Goal: Task Accomplishment & Management: Use online tool/utility

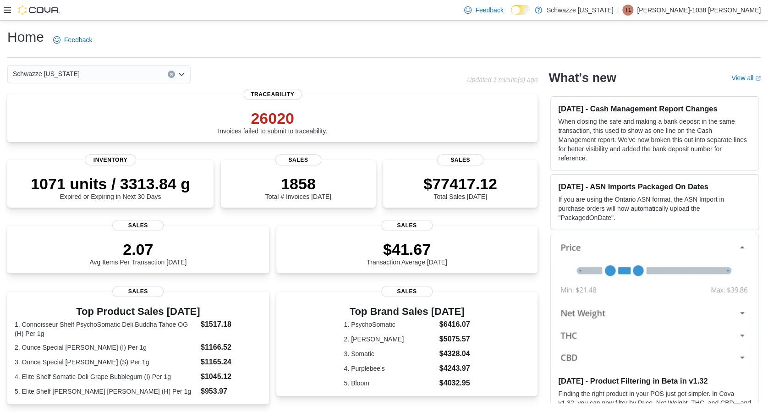
click at [1, 10] on div "Feedback Dark Mode Schwazze [US_STATE] | T1 [PERSON_NAME]-1038 [PERSON_NAME]" at bounding box center [384, 10] width 768 height 21
click at [4, 10] on icon at bounding box center [7, 10] width 7 height 6
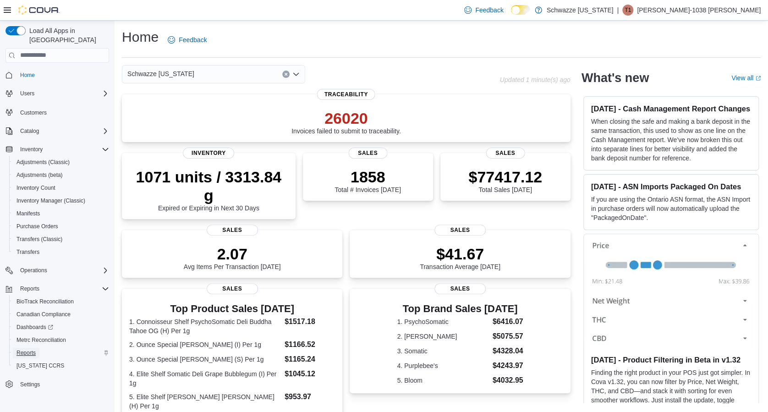
click at [25, 349] on span "Reports" at bounding box center [26, 352] width 19 height 7
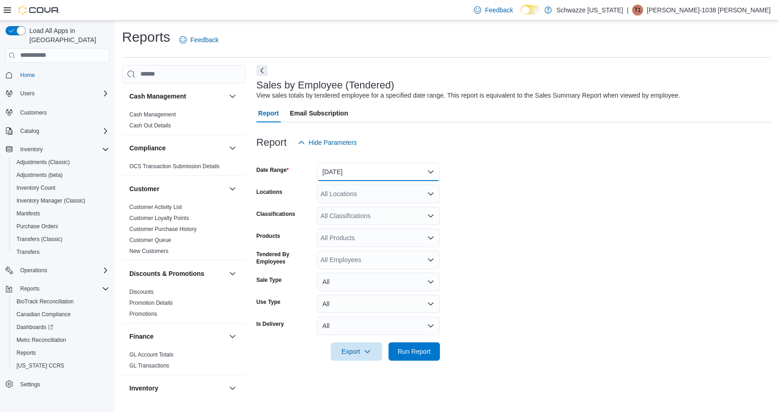
click at [396, 170] on button "[DATE]" at bounding box center [378, 172] width 123 height 18
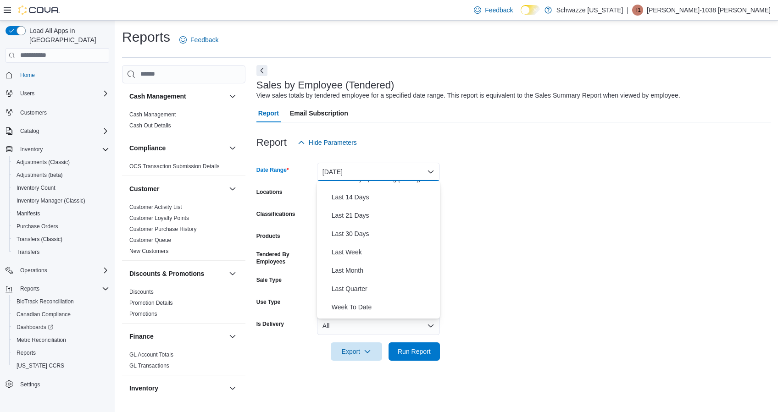
scroll to position [137, 0]
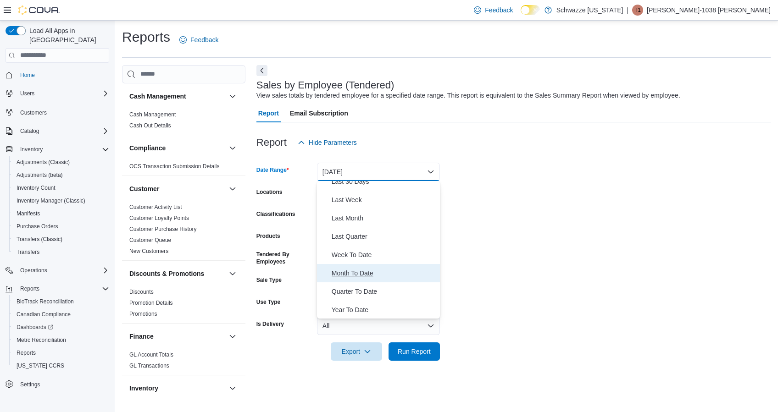
click at [358, 276] on span "Month To Date" at bounding box center [383, 273] width 105 height 11
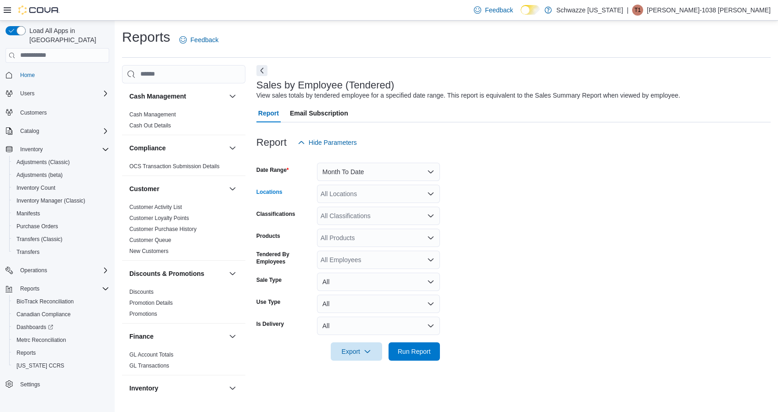
click at [397, 198] on div "All Locations" at bounding box center [378, 194] width 123 height 18
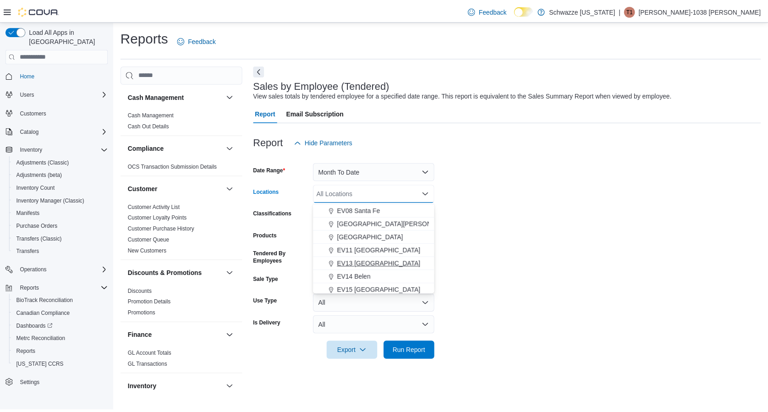
scroll to position [115, 0]
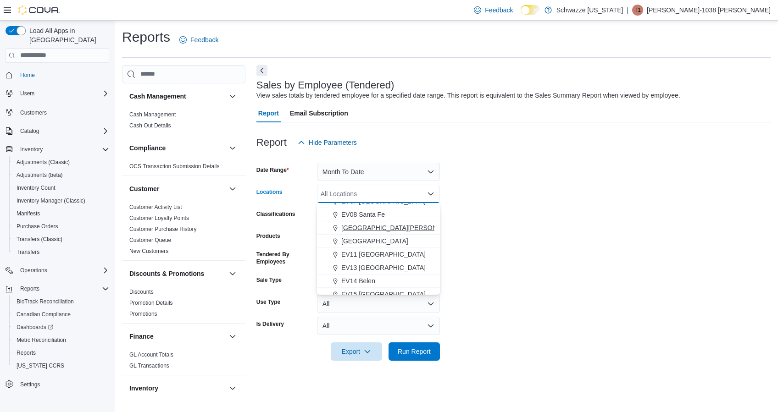
click at [372, 224] on span "[GEOGRAPHIC_DATA][PERSON_NAME]" at bounding box center [401, 227] width 120 height 9
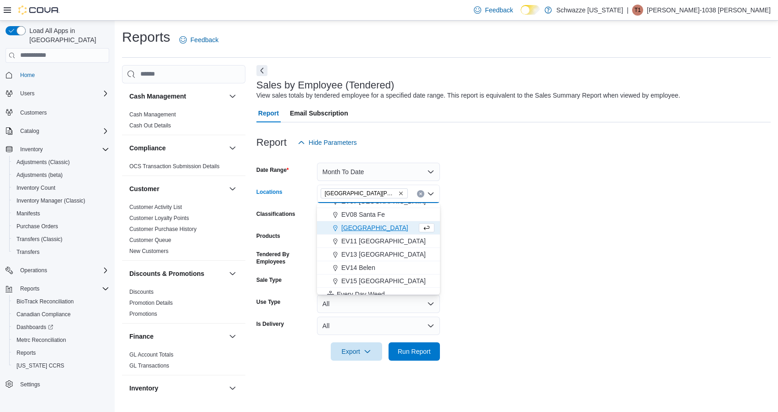
click at [481, 247] on form "Date Range Month To Date Locations [GEOGRAPHIC_DATA] [PERSON_NAME][GEOGRAPHIC_D…" at bounding box center [513, 256] width 514 height 209
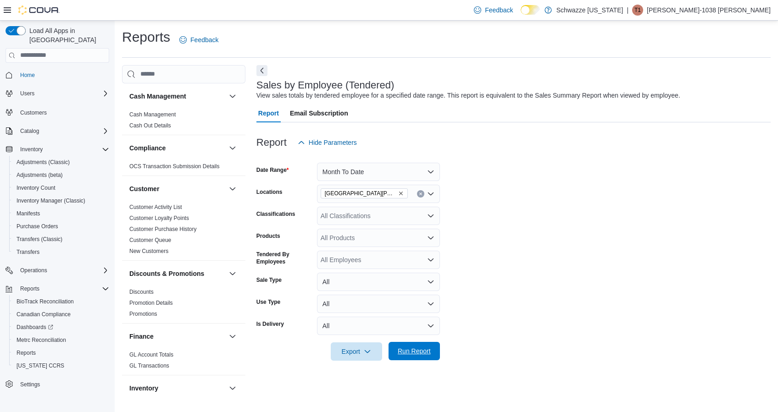
click at [430, 347] on span "Run Report" at bounding box center [414, 351] width 40 height 18
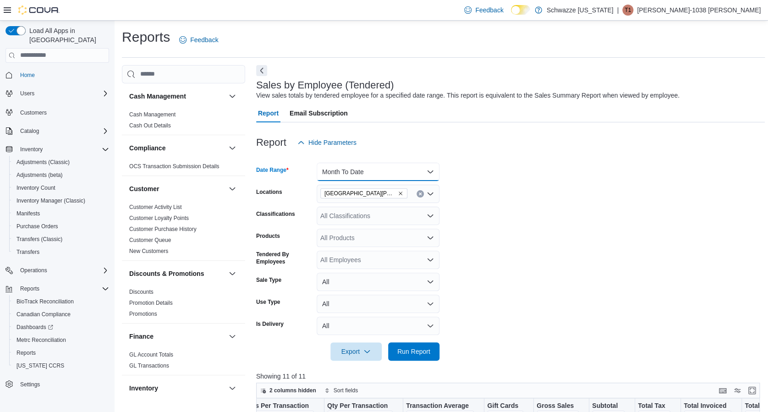
click at [374, 171] on button "Month To Date" at bounding box center [378, 172] width 123 height 18
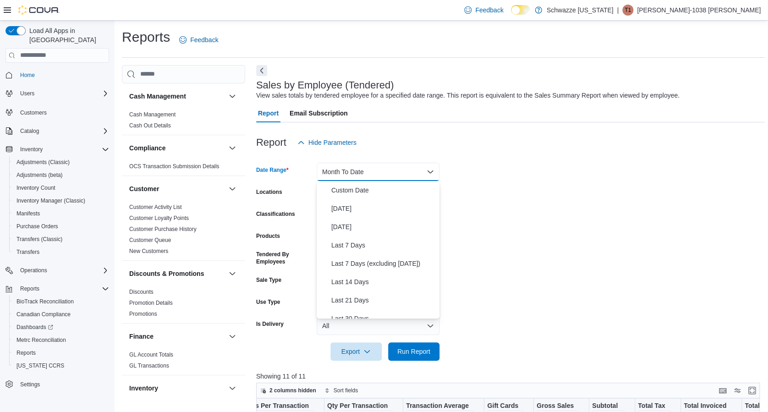
scroll to position [137, 0]
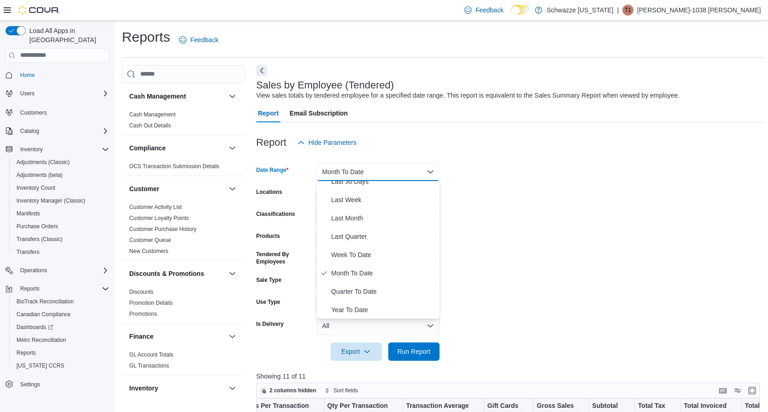
click at [509, 279] on form "Date Range Month To Date Locations EV09 [PERSON_NAME][GEOGRAPHIC_DATA] Classifi…" at bounding box center [510, 256] width 509 height 209
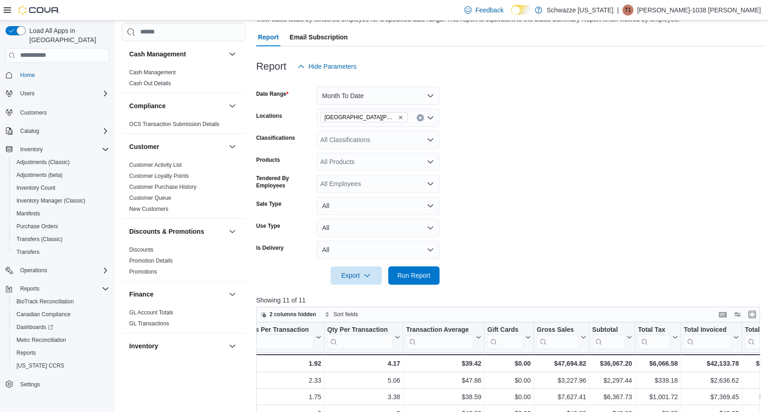
scroll to position [79, 0]
